Goal: Navigation & Orientation: Find specific page/section

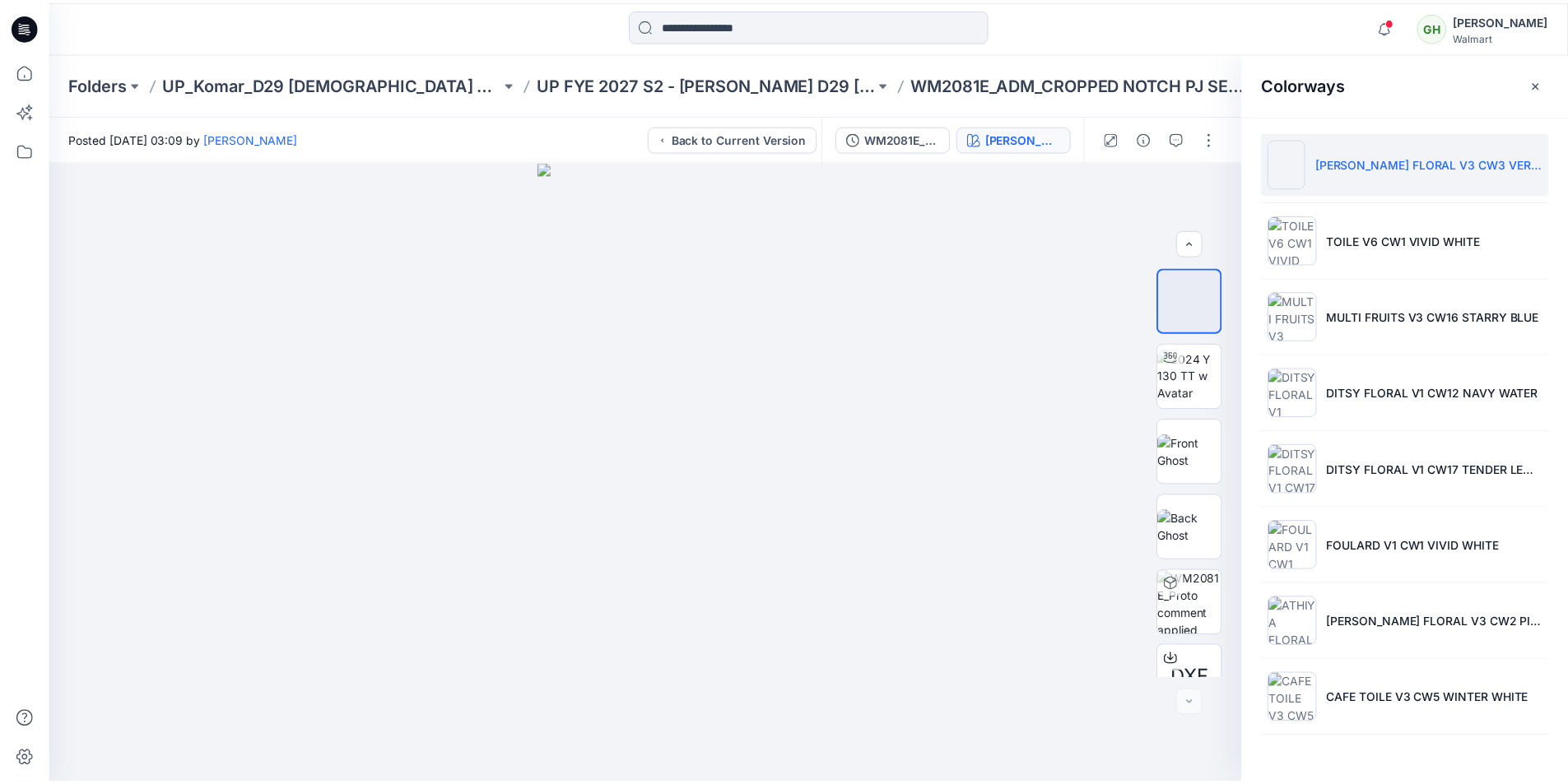
scroll to position [260, 0]
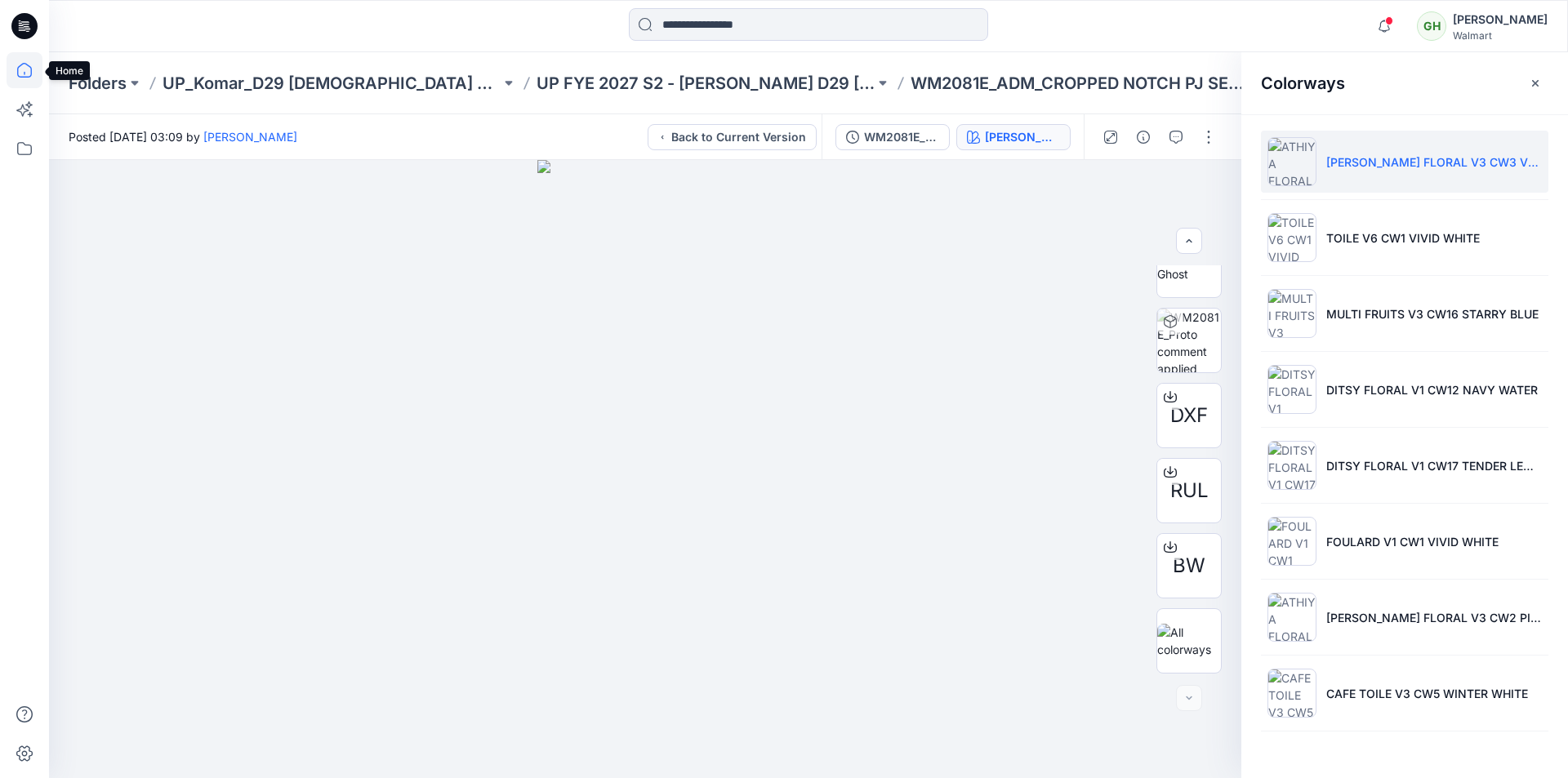
click at [28, 69] on icon at bounding box center [24, 70] width 36 height 36
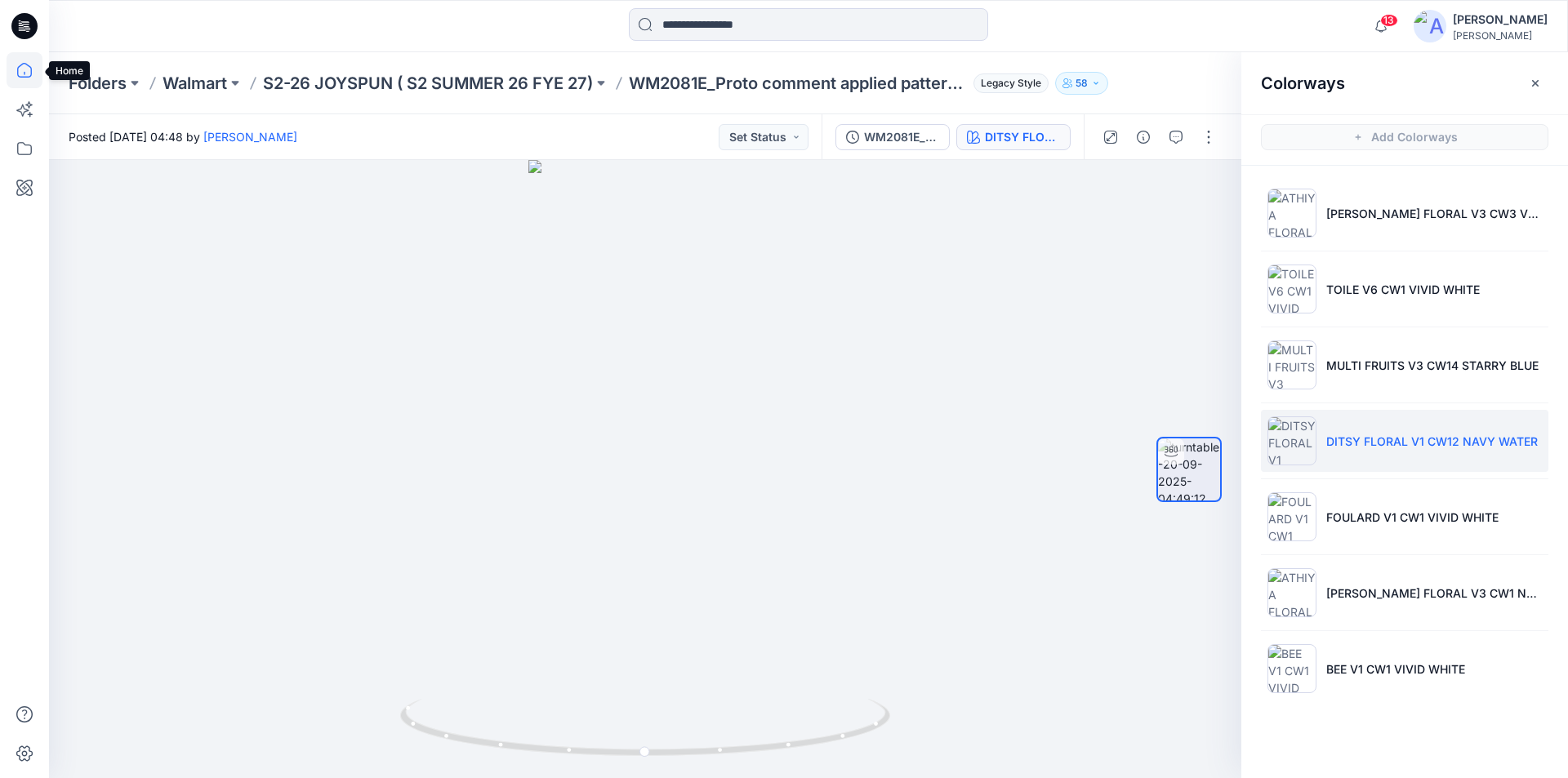
click at [11, 63] on icon at bounding box center [24, 70] width 36 height 36
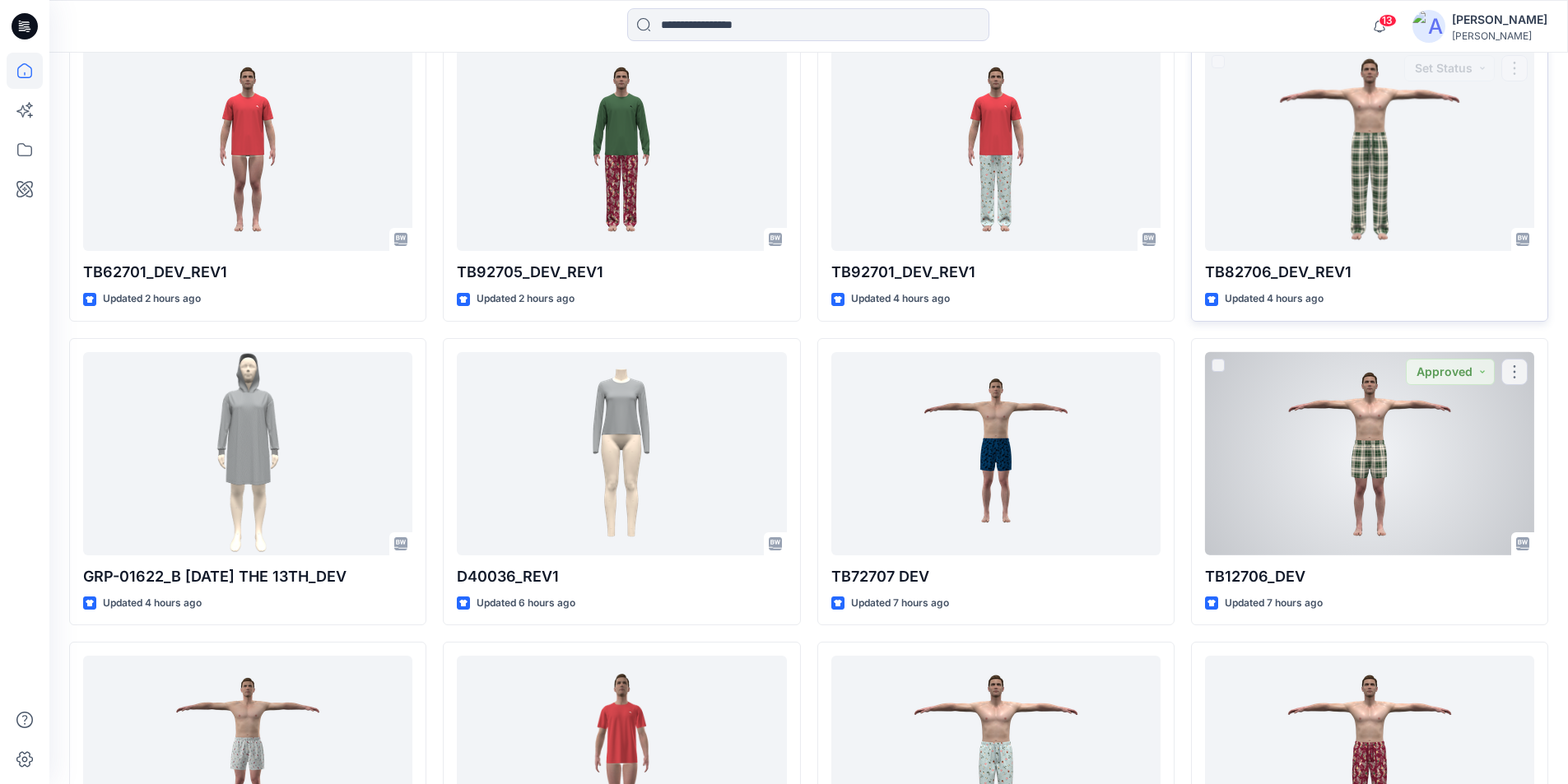
scroll to position [877, 0]
